Goal: Check status: Check status

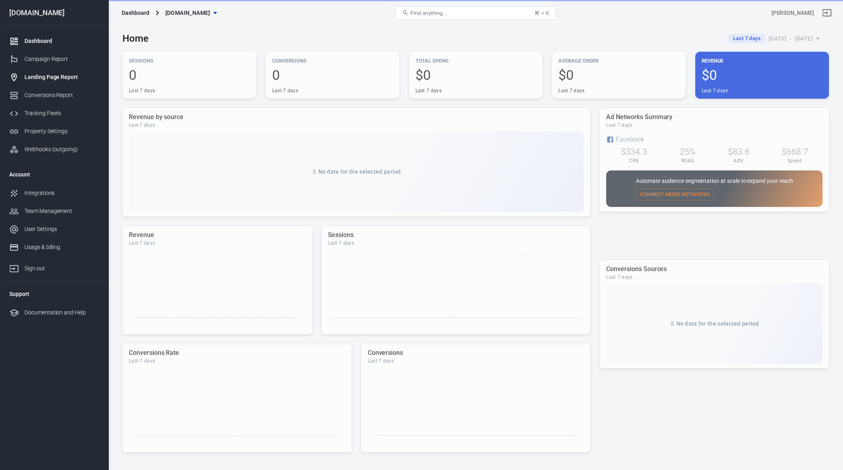
click at [32, 79] on div "Landing Page Report" at bounding box center [61, 77] width 75 height 8
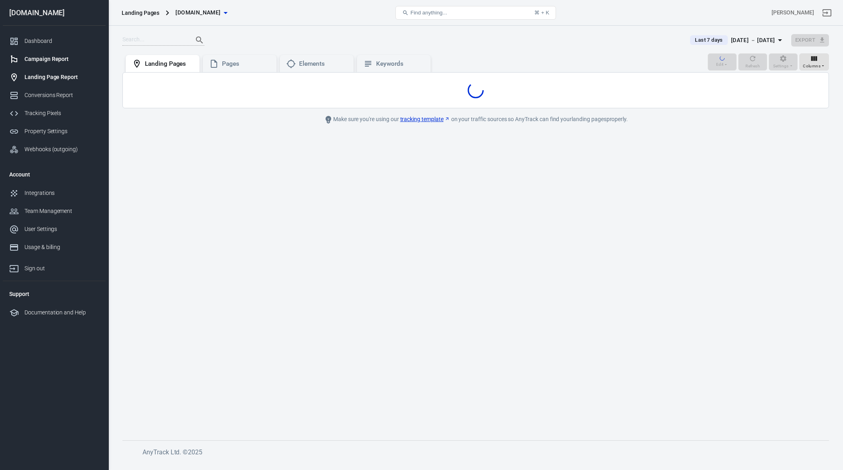
click at [30, 63] on div "Campaign Report" at bounding box center [61, 59] width 75 height 8
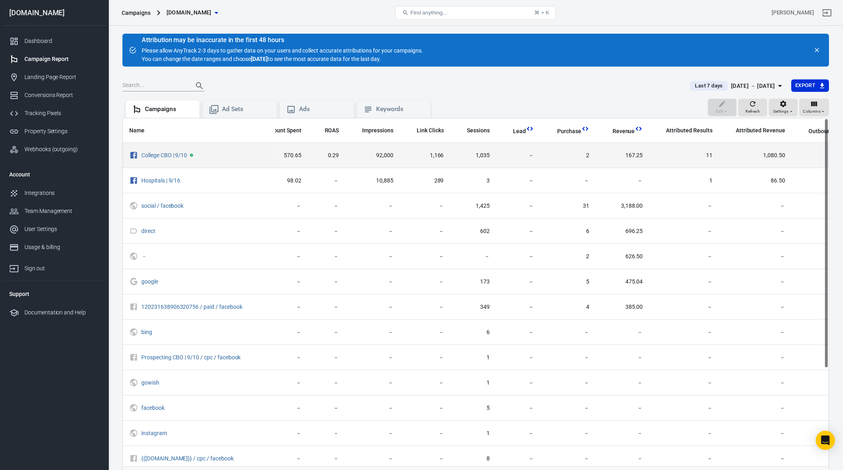
scroll to position [0, 190]
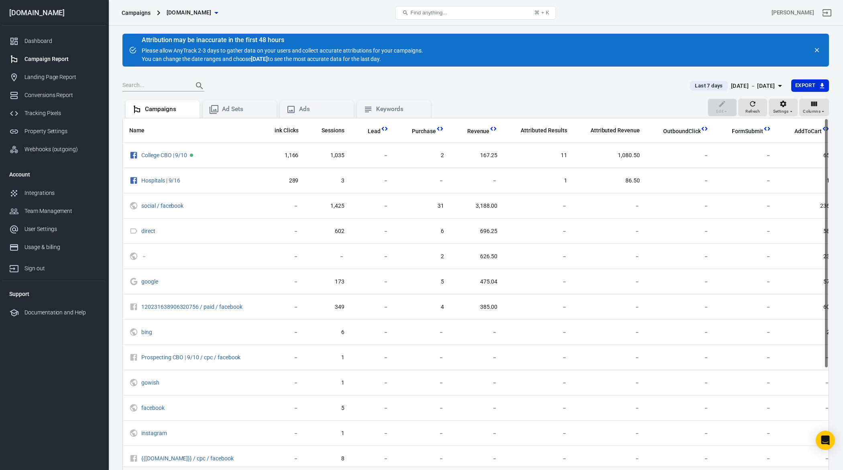
click at [744, 93] on div "Last 7 days [DATE] － [DATE] Export" at bounding box center [475, 89] width 706 height 20
click at [750, 87] on div "[DATE] － [DATE]" at bounding box center [753, 86] width 44 height 10
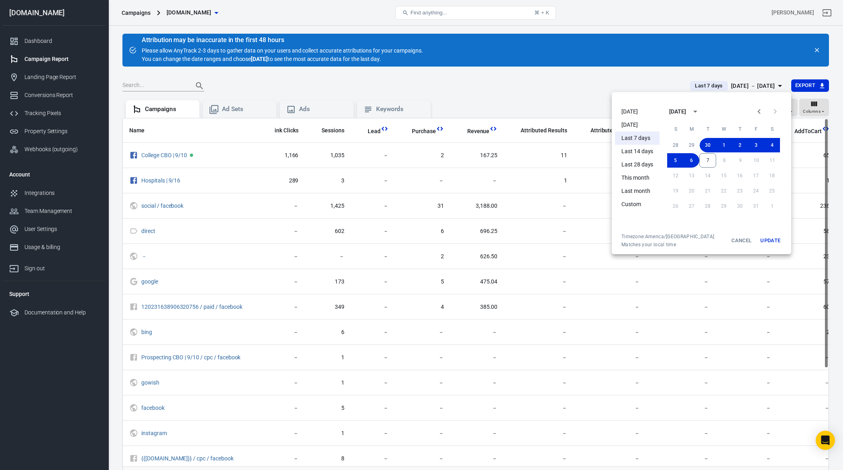
click at [637, 124] on li "[DATE]" at bounding box center [637, 124] width 45 height 13
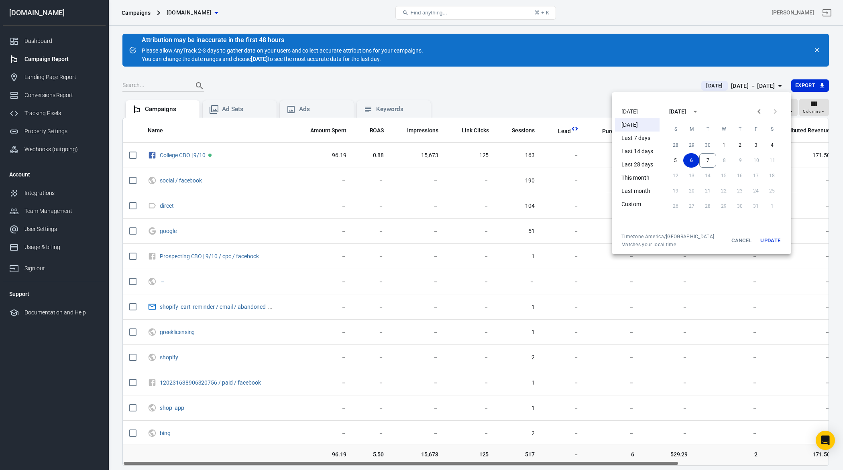
click at [553, 196] on div at bounding box center [421, 235] width 843 height 470
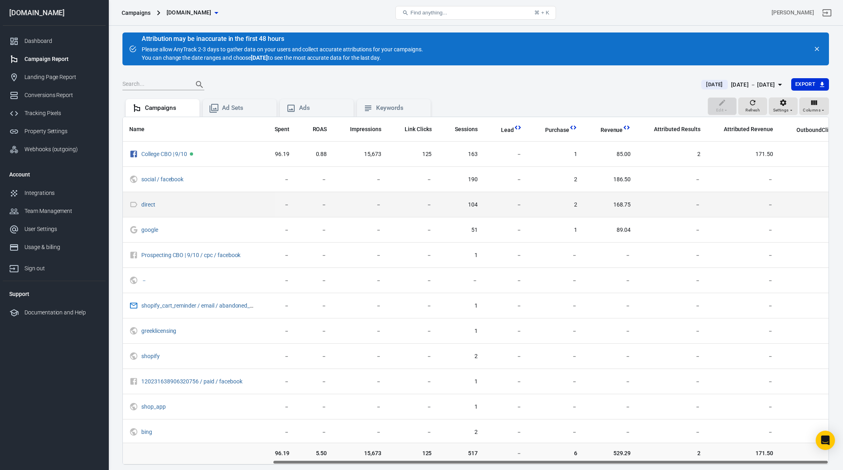
scroll to position [0, 190]
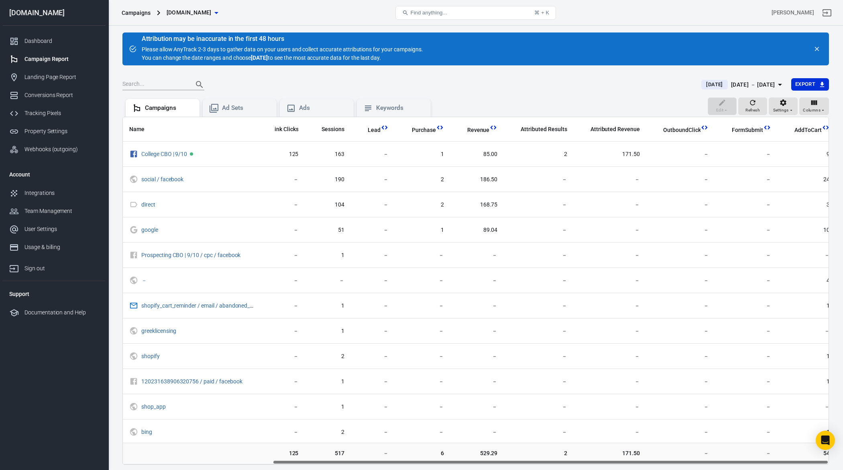
click at [737, 80] on div "[DATE] － [DATE]" at bounding box center [753, 85] width 44 height 10
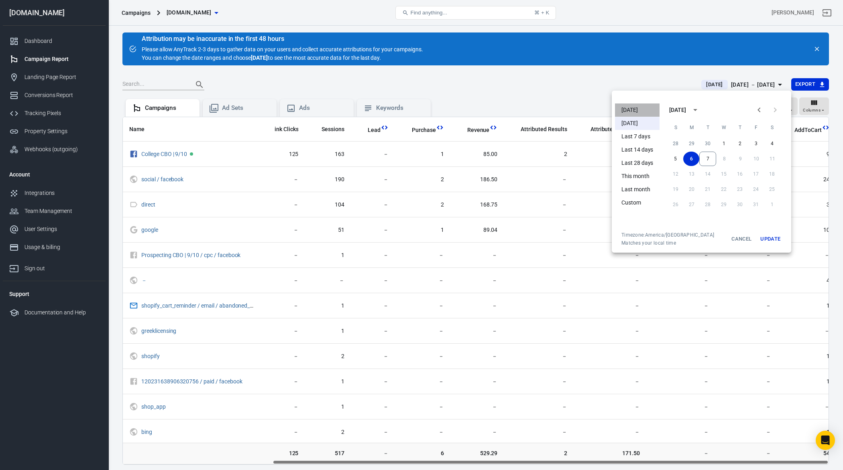
click at [649, 110] on li "[DATE]" at bounding box center [637, 110] width 45 height 13
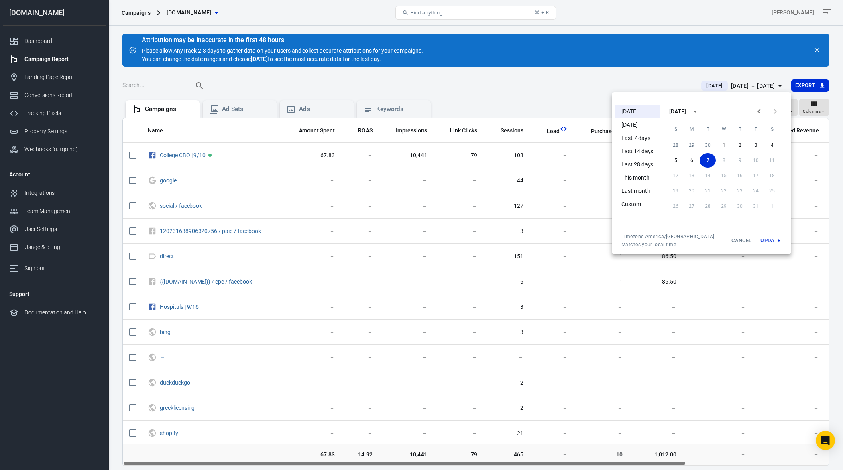
click at [551, 270] on div at bounding box center [421, 235] width 843 height 470
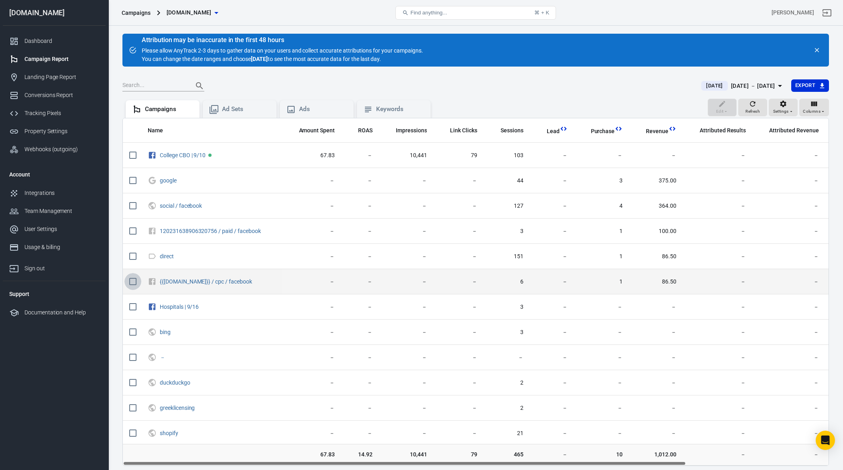
click at [127, 283] on input "scrollable content" at bounding box center [132, 281] width 17 height 17
checkbox input "true"
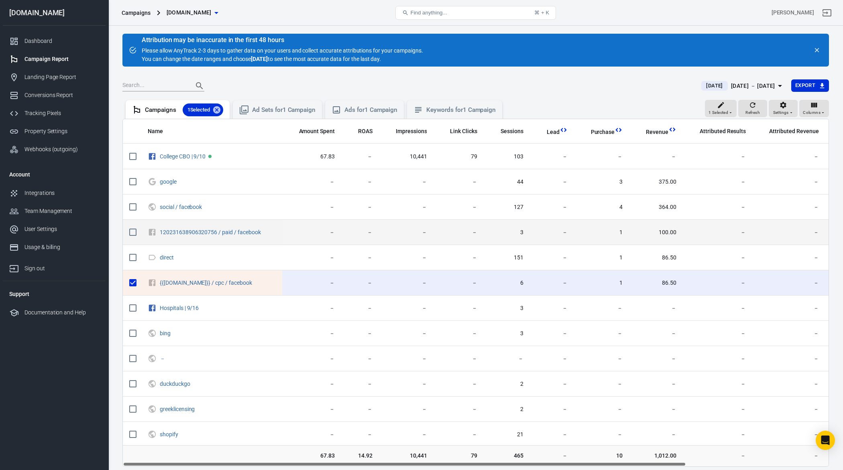
click at [134, 233] on input "scrollable content" at bounding box center [132, 232] width 17 height 17
checkbox input "true"
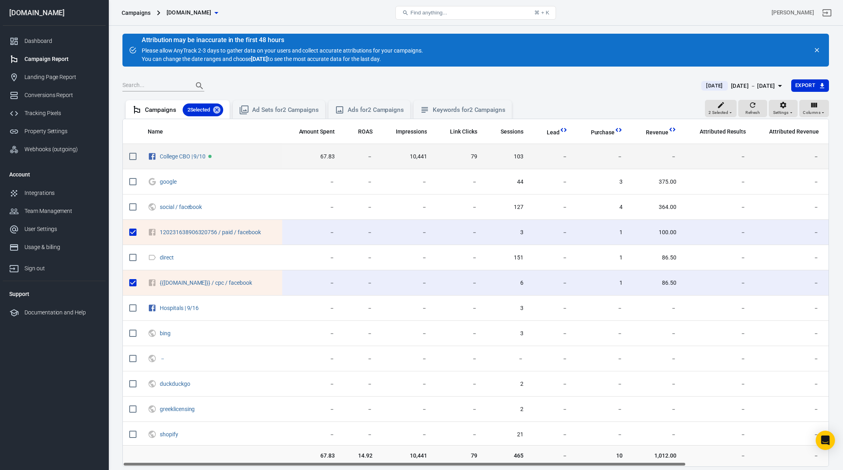
click at [131, 155] on input "scrollable content" at bounding box center [132, 156] width 17 height 17
checkbox input "true"
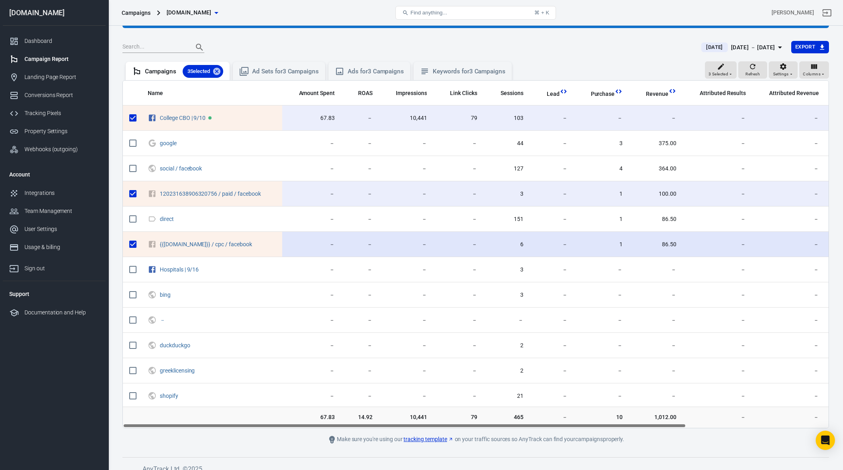
scroll to position [37, 0]
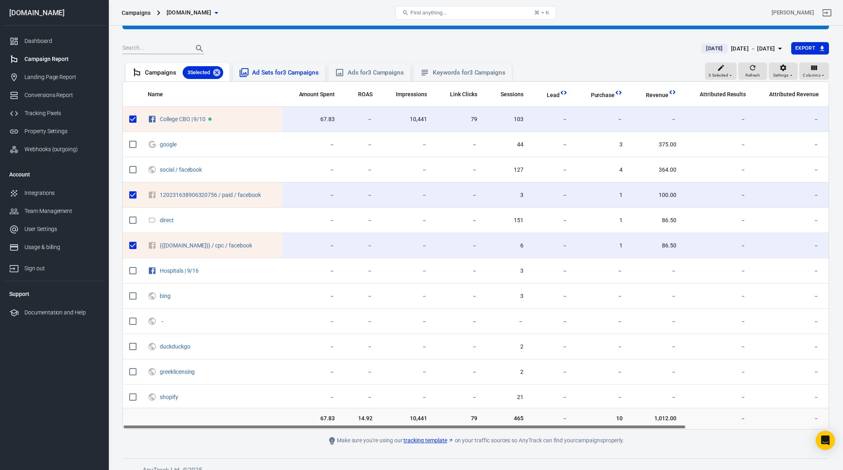
click at [277, 71] on div "Ad Sets for 3 Campaigns" at bounding box center [285, 73] width 67 height 8
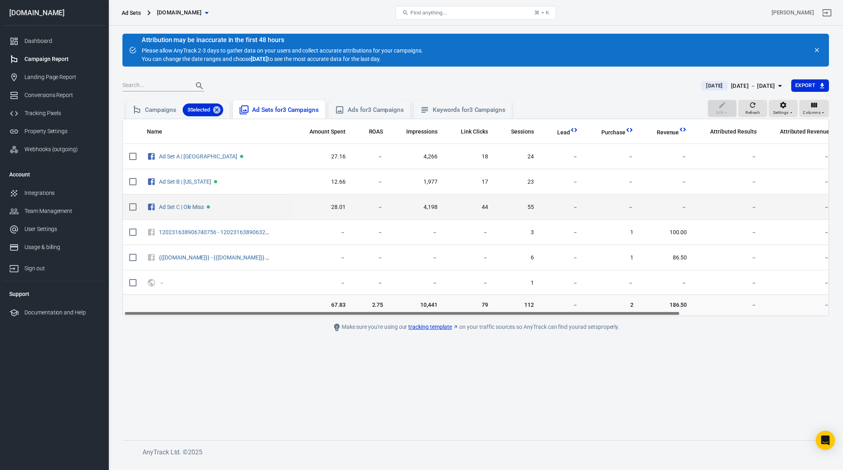
scroll to position [0, 2]
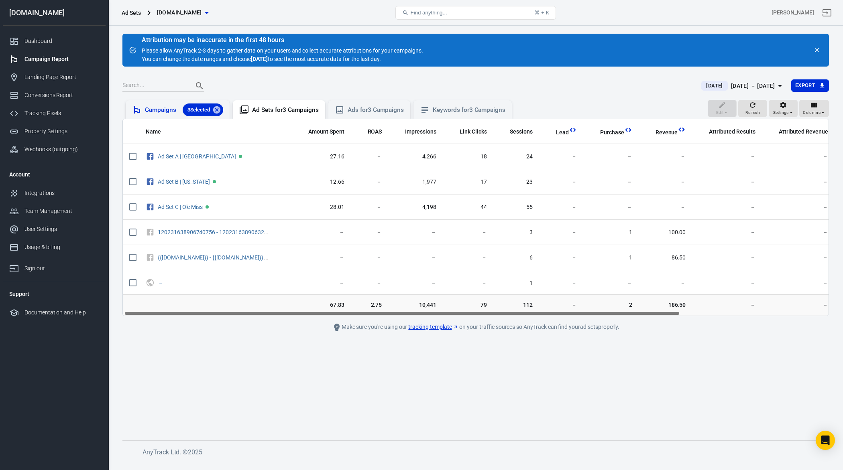
click at [174, 112] on div "Campaigns 3 Selected" at bounding box center [184, 110] width 78 height 13
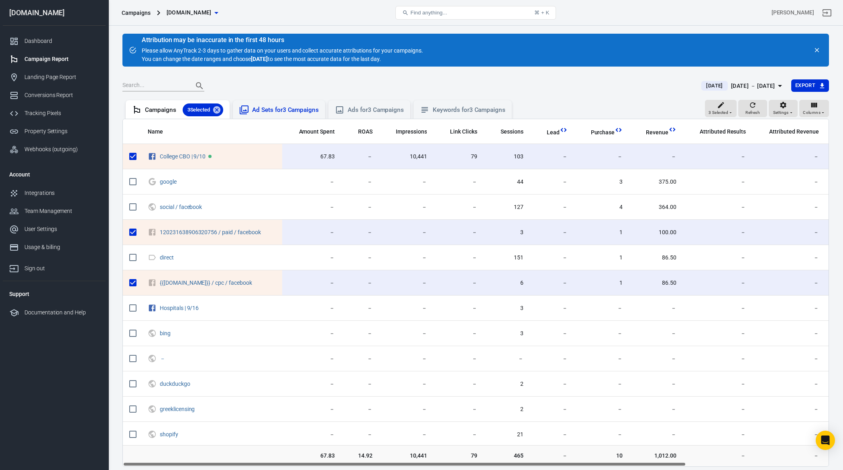
click at [281, 112] on div "Ad Sets for 3 Campaigns" at bounding box center [285, 110] width 67 height 8
